Goal: Task Accomplishment & Management: Use online tool/utility

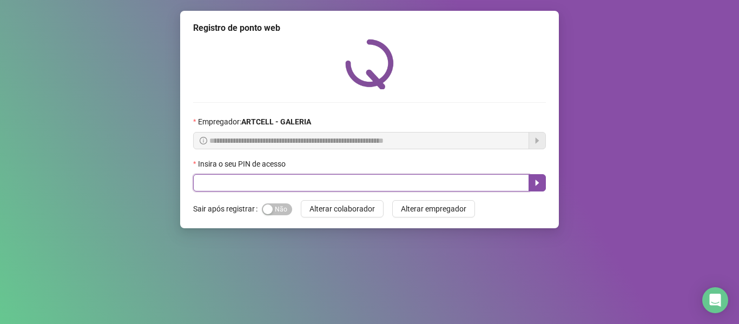
click at [412, 182] on input "text" at bounding box center [361, 182] width 336 height 17
type input "*****"
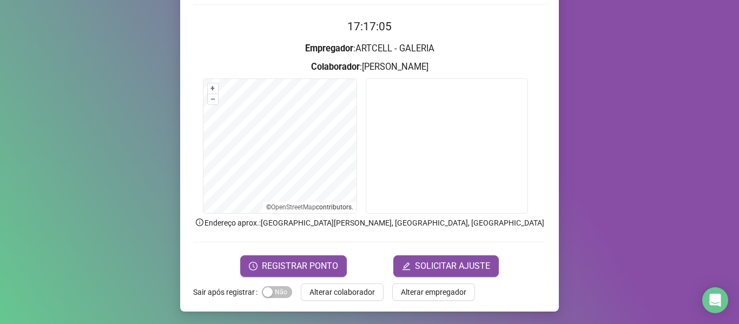
scroll to position [98, 0]
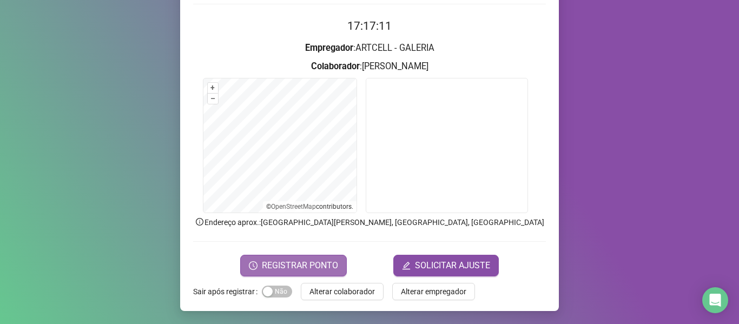
click at [273, 260] on span "REGISTRAR PONTO" at bounding box center [300, 265] width 76 height 13
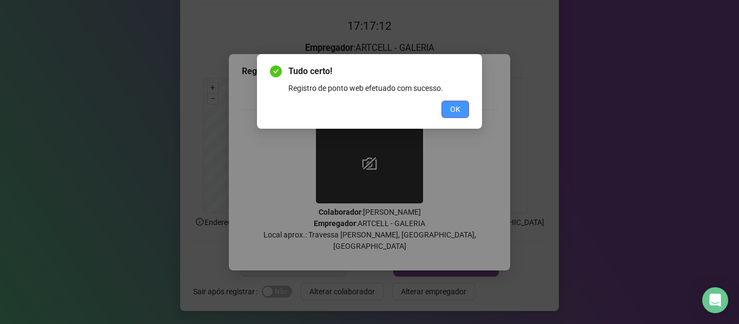
click at [446, 105] on button "OK" at bounding box center [455, 109] width 28 height 17
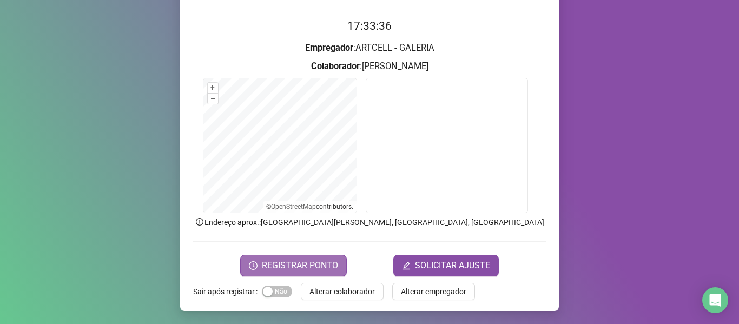
click at [315, 263] on span "REGISTRAR PONTO" at bounding box center [300, 265] width 76 height 13
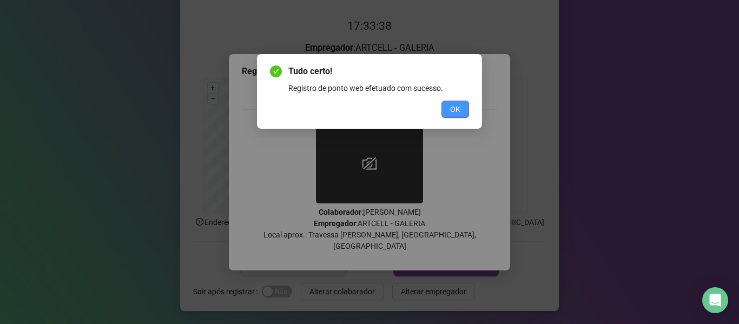
click at [458, 110] on span "OK" at bounding box center [455, 109] width 10 height 12
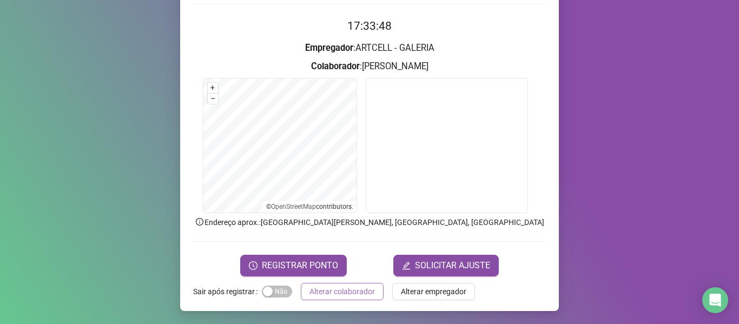
click at [358, 289] on span "Alterar colaborador" at bounding box center [341, 292] width 65 height 12
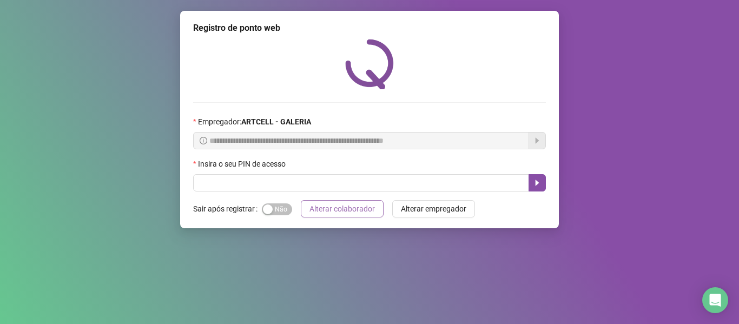
scroll to position [0, 0]
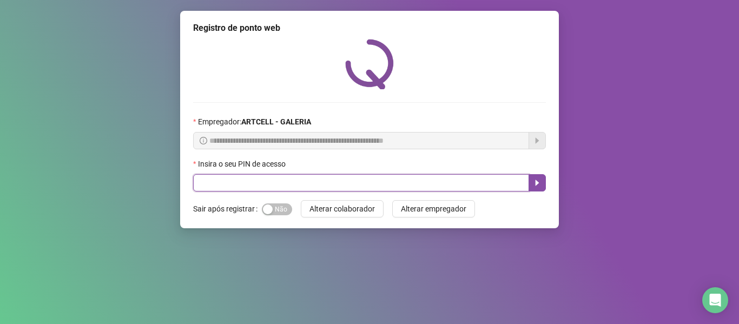
click at [401, 177] on input "text" at bounding box center [361, 182] width 336 height 17
type input "*****"
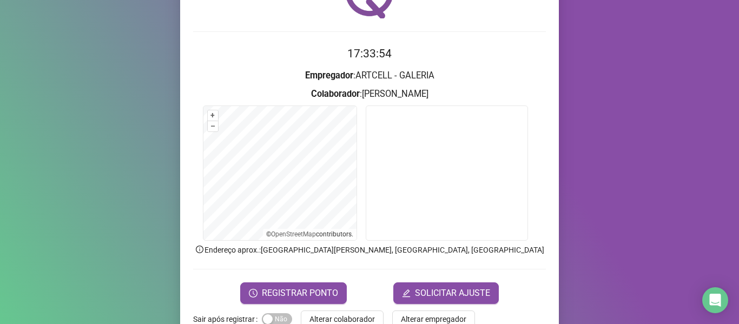
scroll to position [71, 0]
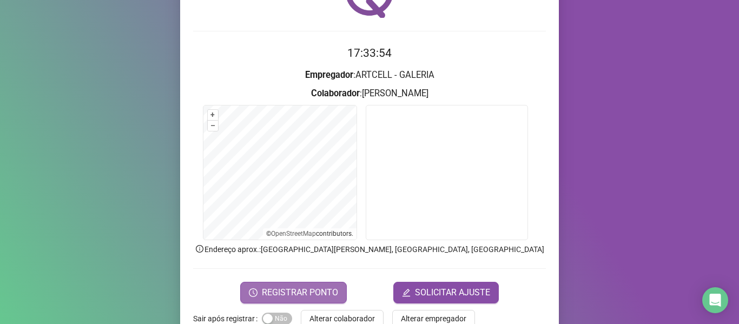
click at [311, 289] on span "REGISTRAR PONTO" at bounding box center [300, 292] width 76 height 13
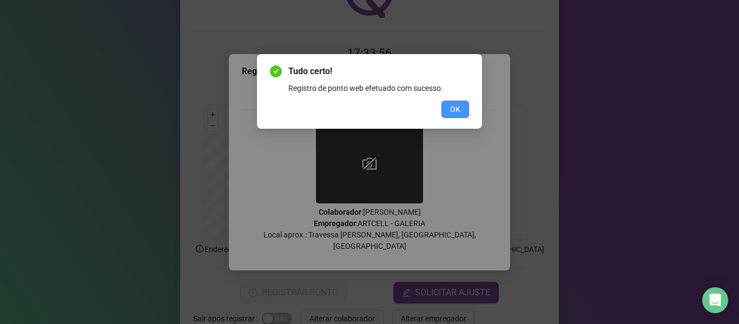
click at [463, 105] on button "OK" at bounding box center [455, 109] width 28 height 17
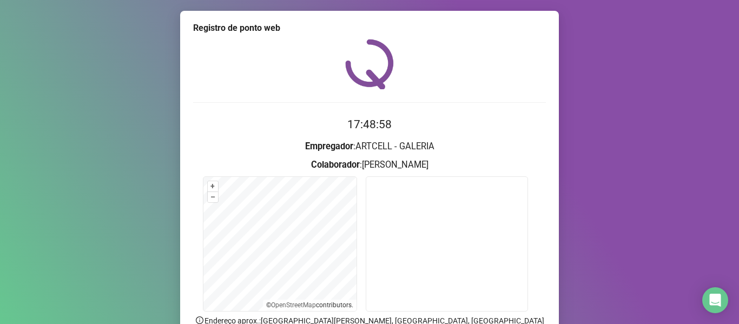
scroll to position [98, 0]
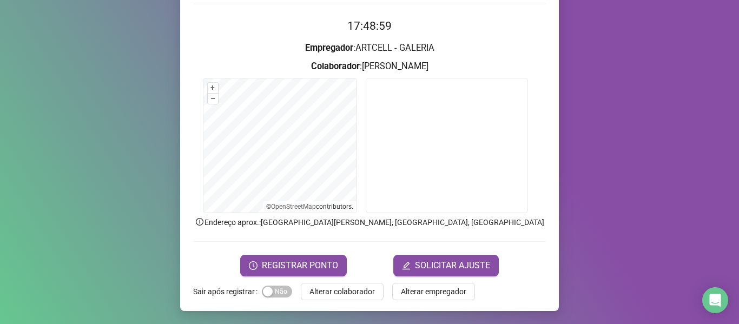
click at [371, 279] on div "Registro de ponto web 17:48:59 Empregador : ARTCELL - GALERIA Colaborador : [PE…" at bounding box center [369, 111] width 379 height 399
click at [363, 287] on span "Alterar colaborador" at bounding box center [341, 292] width 65 height 12
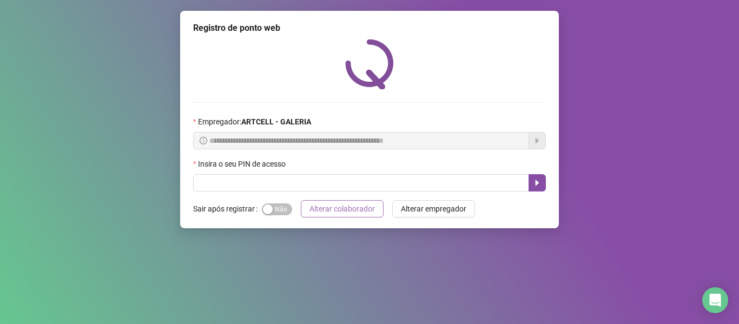
scroll to position [0, 0]
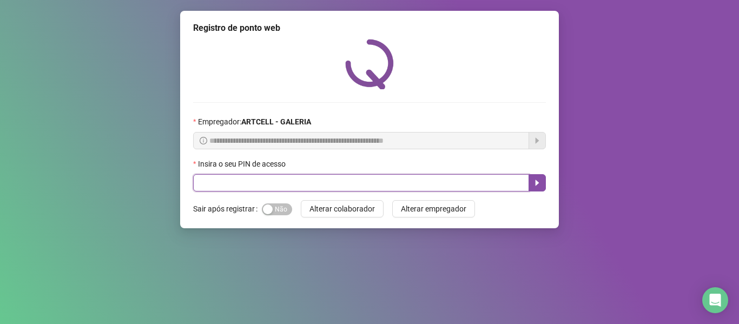
click at [406, 176] on input "text" at bounding box center [361, 182] width 336 height 17
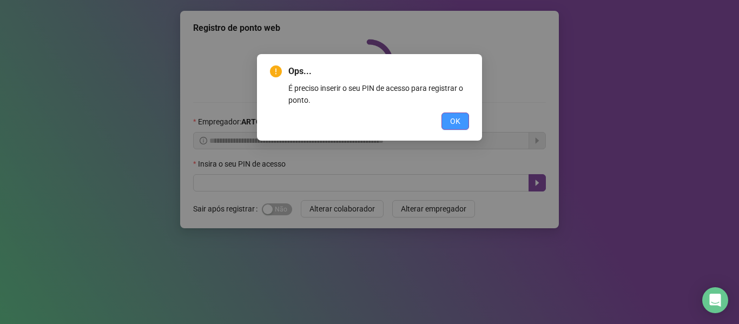
click at [453, 126] on span "OK" at bounding box center [455, 121] width 10 height 12
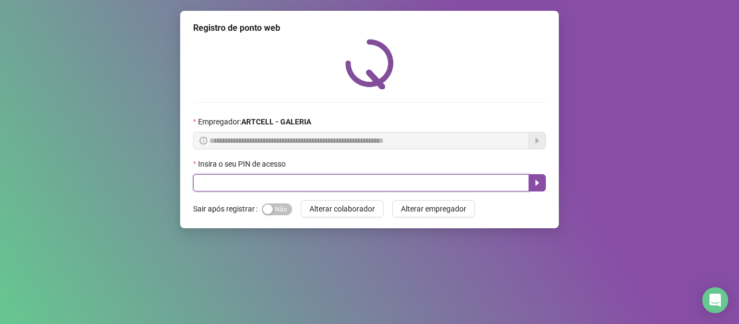
click at [425, 185] on input "text" at bounding box center [361, 182] width 336 height 17
type input "*****"
click at [537, 186] on icon "caret-right" at bounding box center [537, 183] width 9 height 9
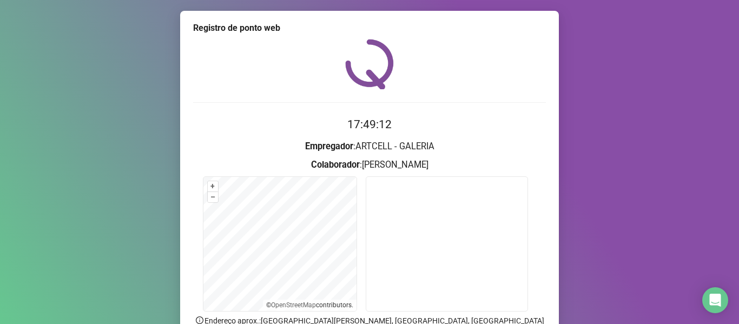
scroll to position [98, 0]
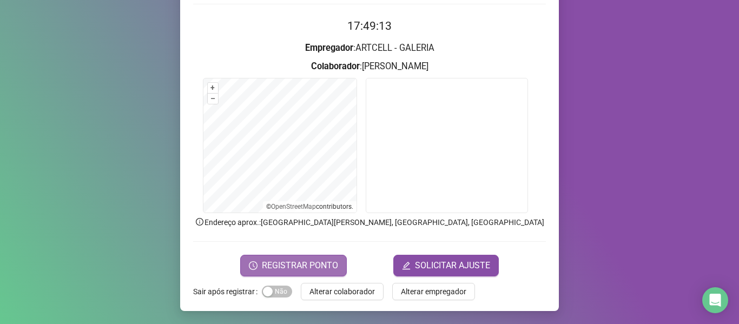
click at [331, 273] on button "REGISTRAR PONTO" at bounding box center [293, 266] width 107 height 22
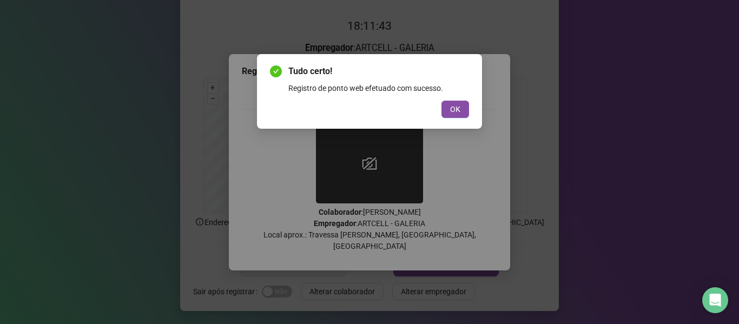
drag, startPoint x: 439, startPoint y: 201, endPoint x: 434, endPoint y: 250, distance: 49.4
click at [496, 213] on div "Tudo certo! Registro de ponto web efetuado com sucesso. OK" at bounding box center [369, 162] width 739 height 324
